Goal: Navigation & Orientation: Find specific page/section

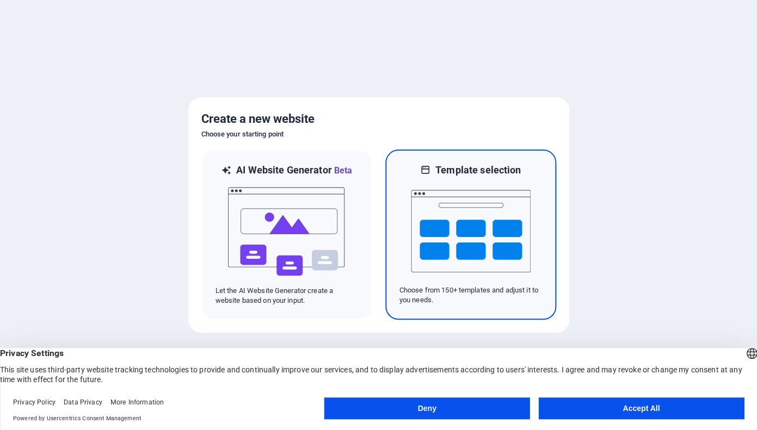
click at [500, 237] on img at bounding box center [471, 231] width 120 height 109
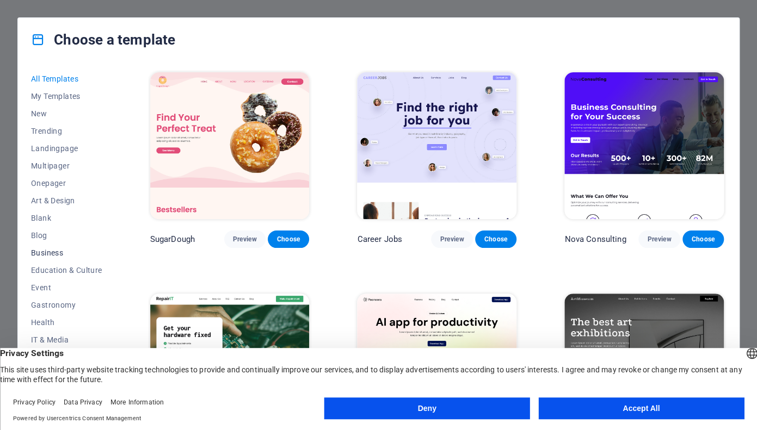
click at [57, 253] on span "Business" at bounding box center [66, 253] width 71 height 9
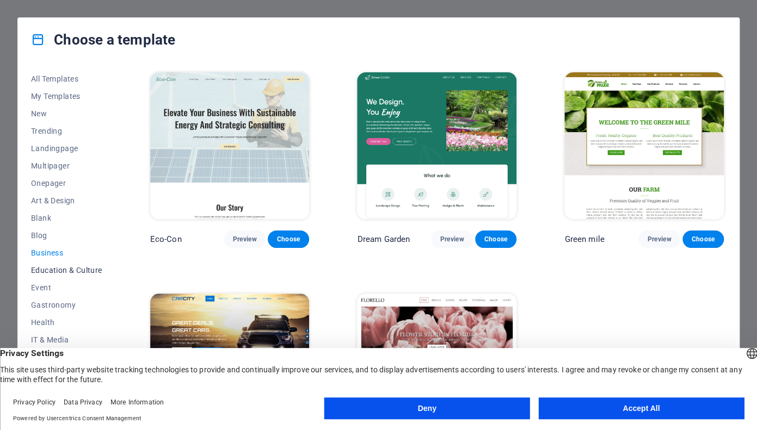
click at [64, 271] on span "Education & Culture" at bounding box center [66, 270] width 71 height 9
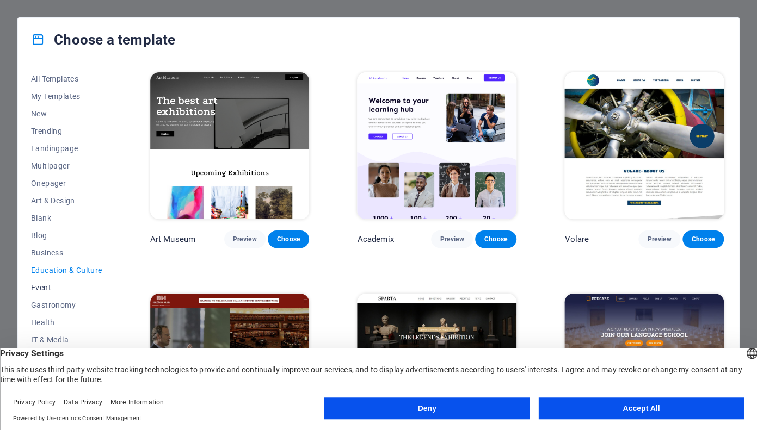
click at [45, 288] on span "Event" at bounding box center [66, 287] width 71 height 9
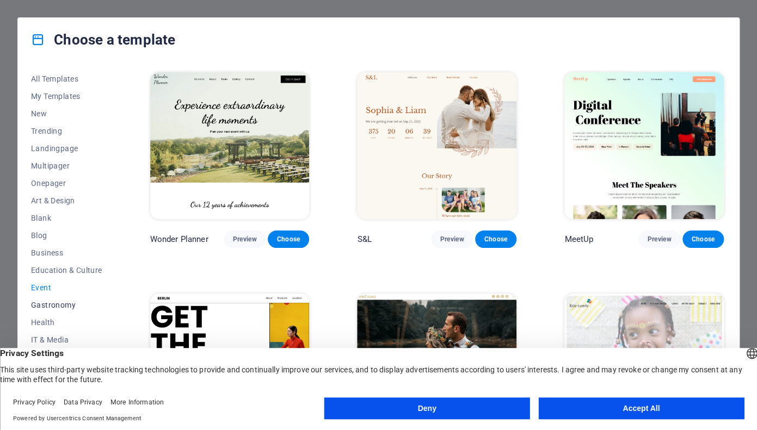
click at [56, 313] on button "Gastronomy" at bounding box center [66, 304] width 71 height 17
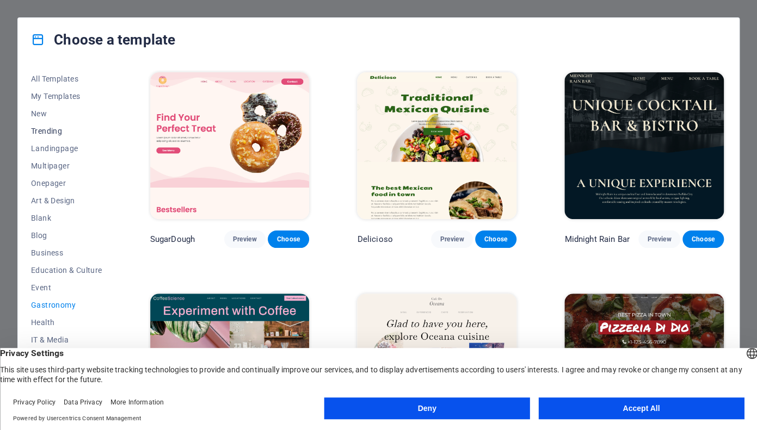
click at [53, 129] on span "Trending" at bounding box center [66, 131] width 71 height 9
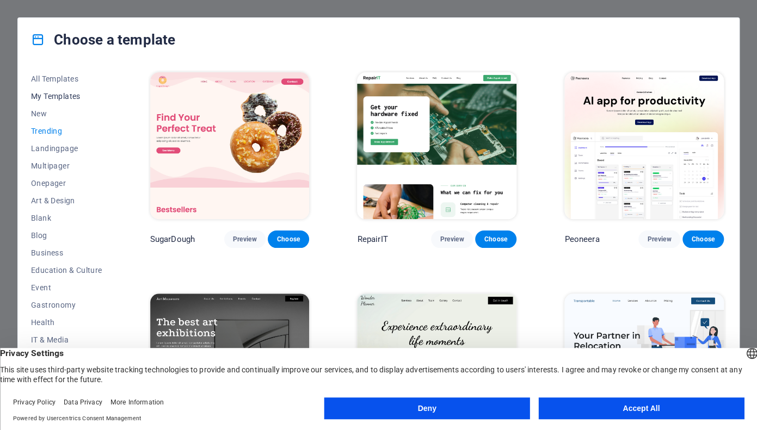
click at [67, 93] on span "My Templates" at bounding box center [66, 96] width 71 height 9
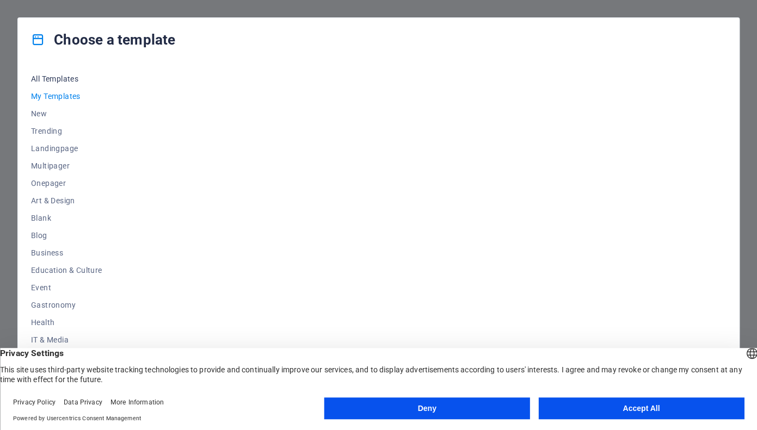
click at [67, 80] on span "All Templates" at bounding box center [66, 79] width 71 height 9
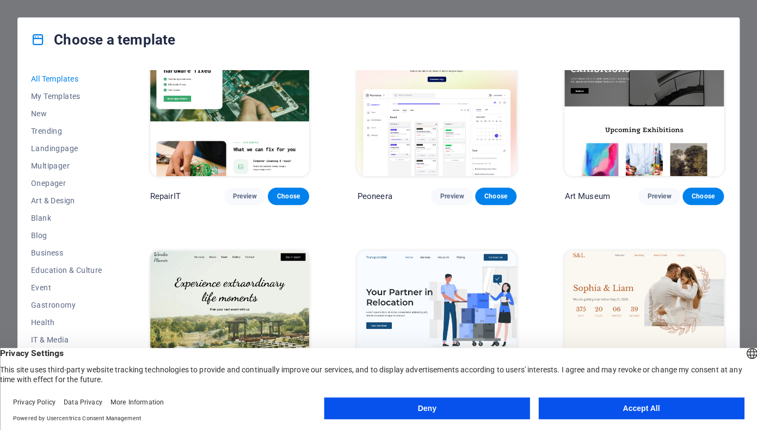
scroll to position [280, 0]
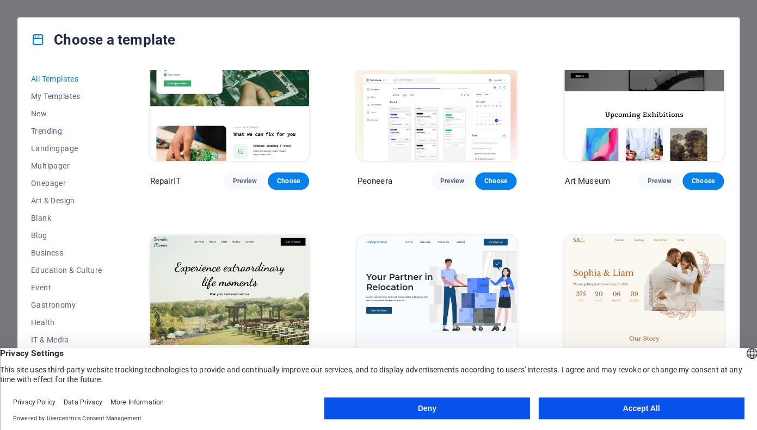
click at [592, 405] on button "Accept All" at bounding box center [641, 409] width 206 height 22
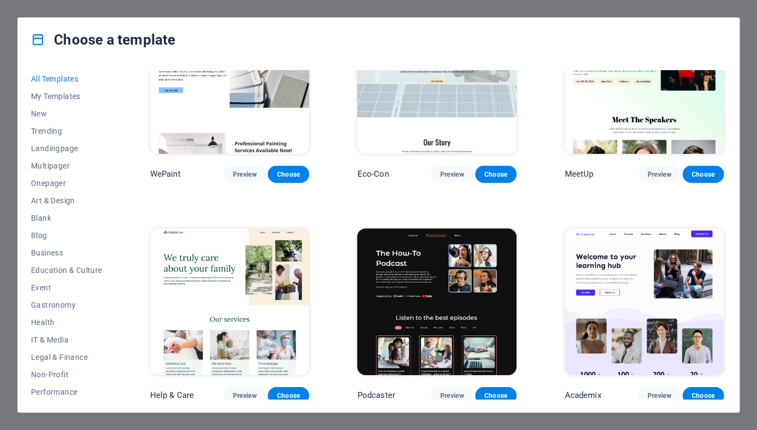
scroll to position [733, 0]
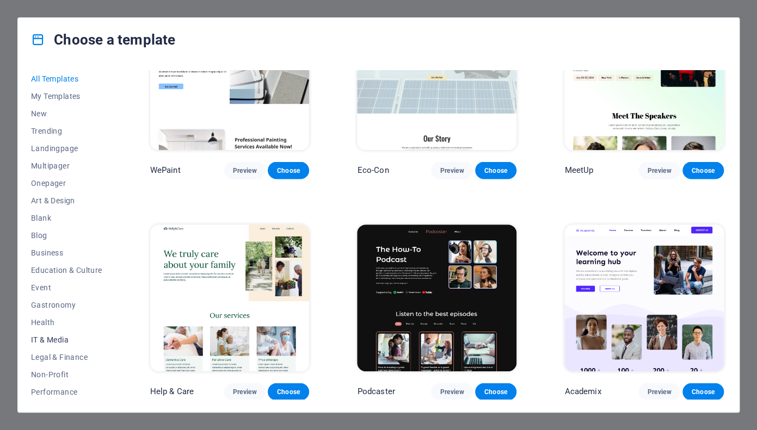
click at [52, 338] on span "IT & Media" at bounding box center [66, 340] width 71 height 9
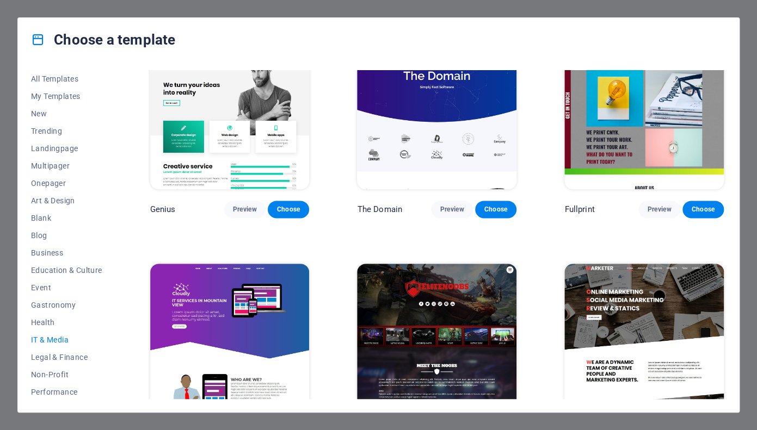
scroll to position [513, 0]
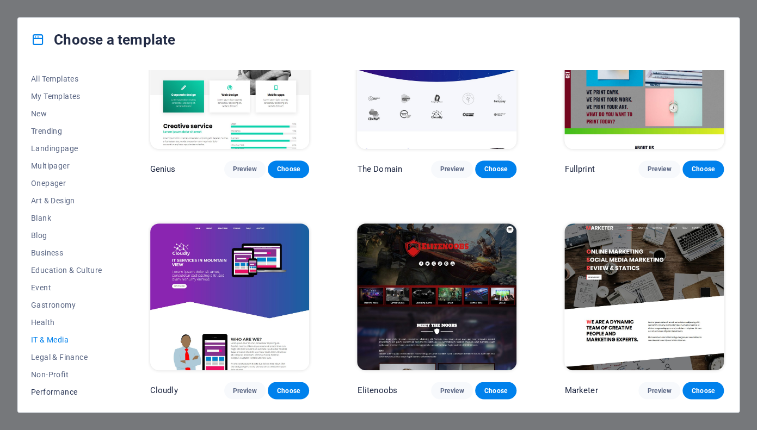
click at [64, 393] on span "Performance" at bounding box center [66, 392] width 71 height 9
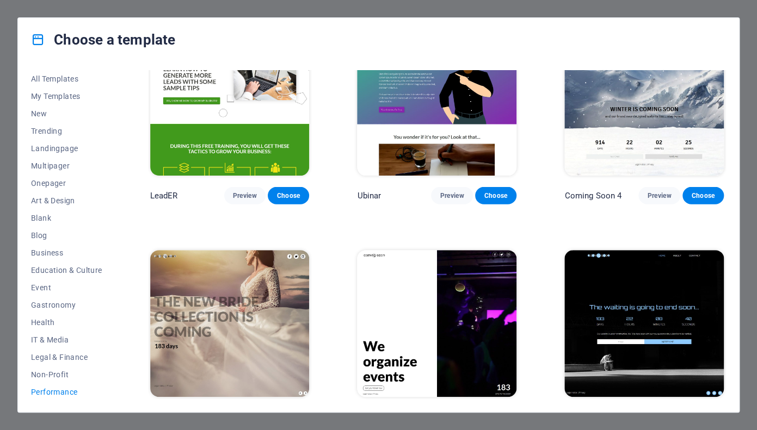
scroll to position [955, 0]
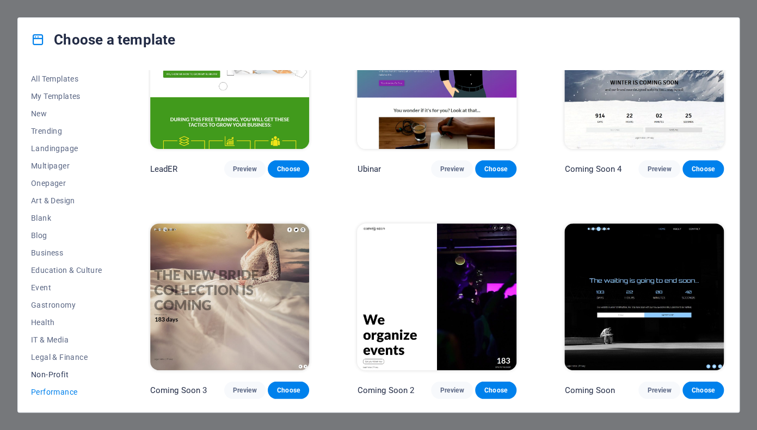
click at [55, 376] on span "Non-Profit" at bounding box center [66, 374] width 71 height 9
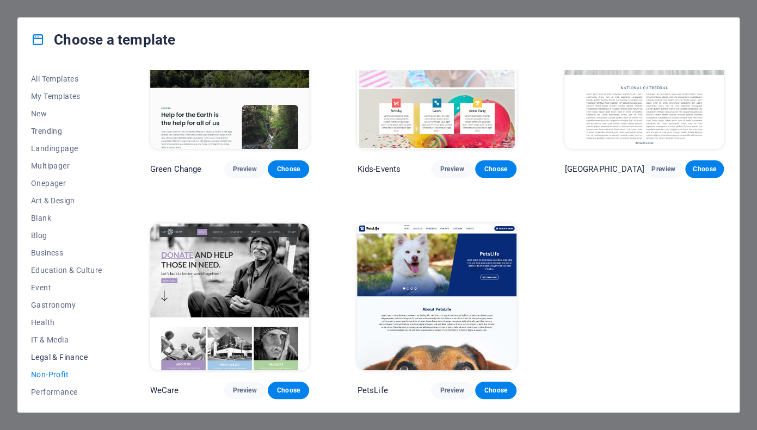
click at [57, 361] on span "Legal & Finance" at bounding box center [66, 357] width 71 height 9
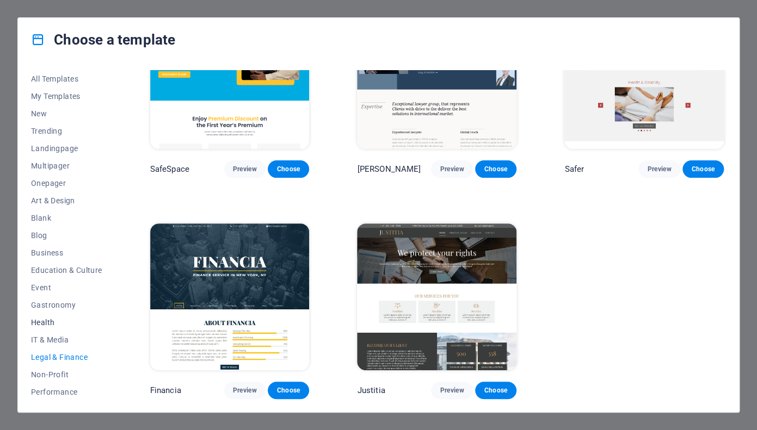
click at [49, 324] on span "Health" at bounding box center [66, 322] width 71 height 9
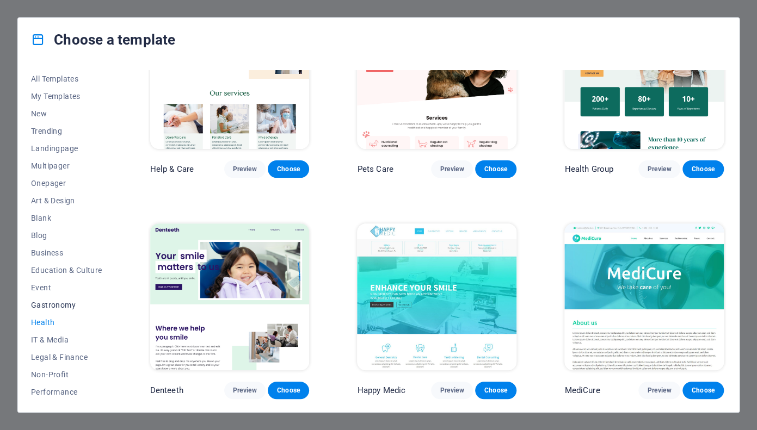
click at [58, 303] on span "Gastronomy" at bounding box center [66, 305] width 71 height 9
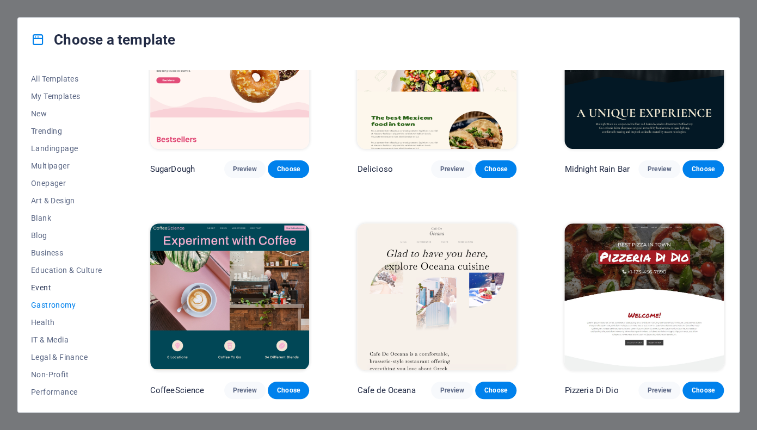
click at [41, 287] on span "Event" at bounding box center [66, 287] width 71 height 9
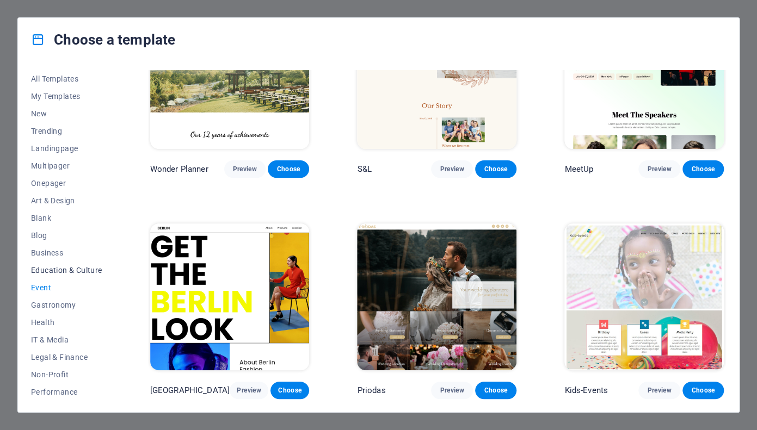
click at [78, 268] on span "Education & Culture" at bounding box center [66, 270] width 71 height 9
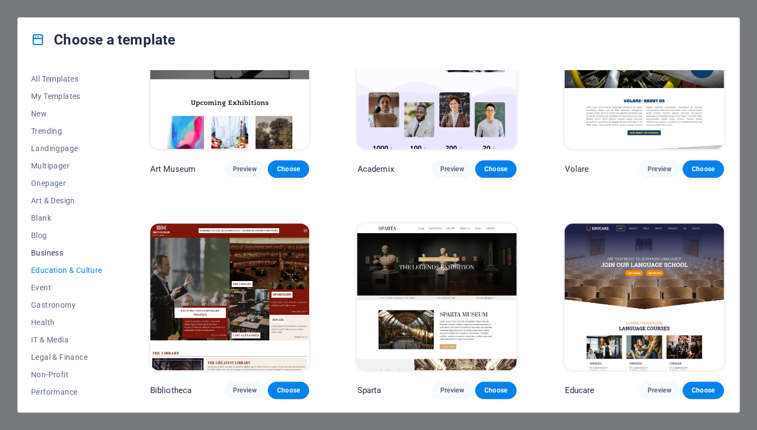
click at [52, 257] on span "Business" at bounding box center [66, 253] width 71 height 9
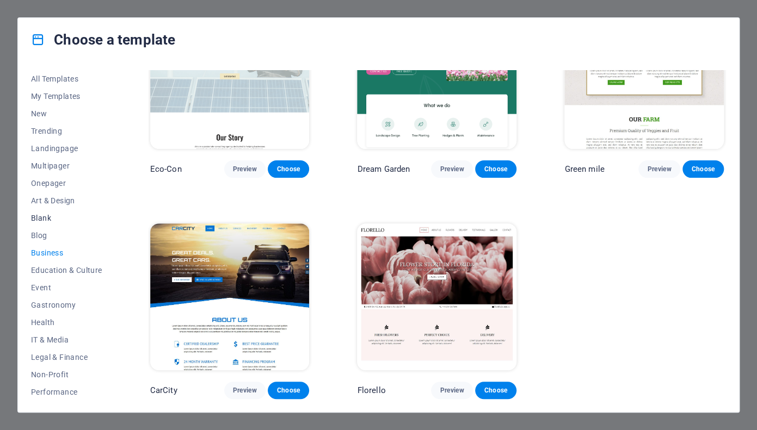
click at [41, 214] on span "Blank" at bounding box center [66, 218] width 71 height 9
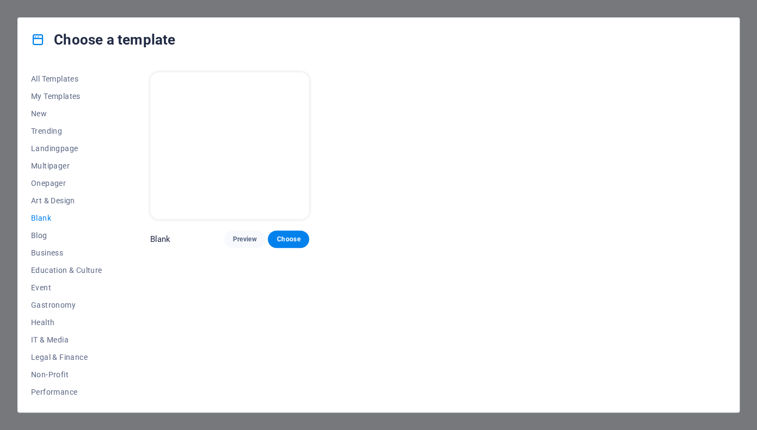
scroll to position [0, 0]
click at [36, 236] on span "Blog" at bounding box center [66, 235] width 71 height 9
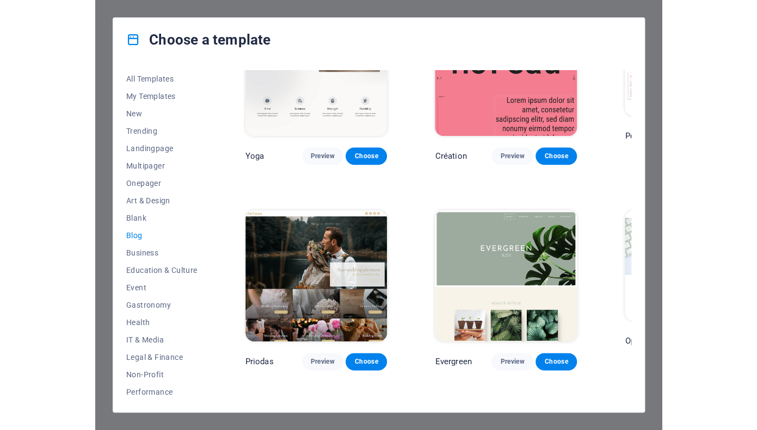
scroll to position [1545, 0]
